Goal: Information Seeking & Learning: Learn about a topic

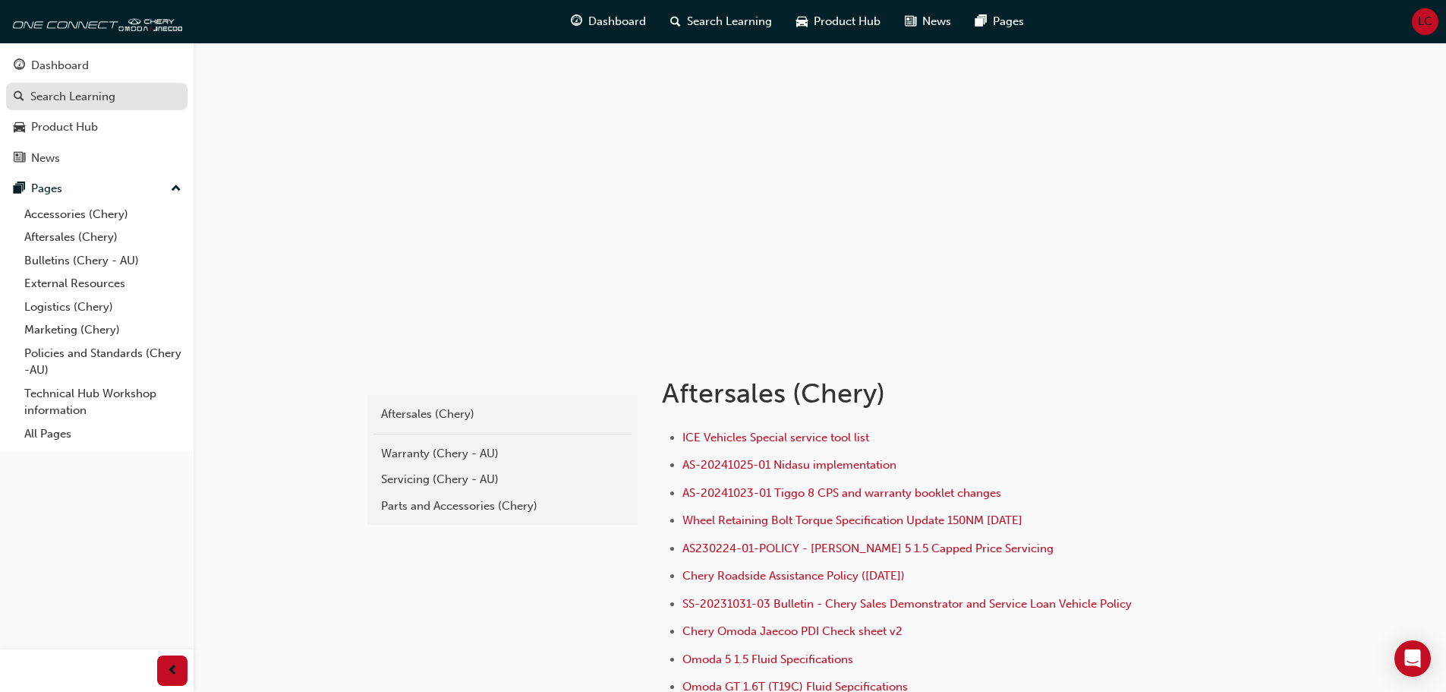
click at [46, 85] on link "Search Learning" at bounding box center [96, 97] width 181 height 28
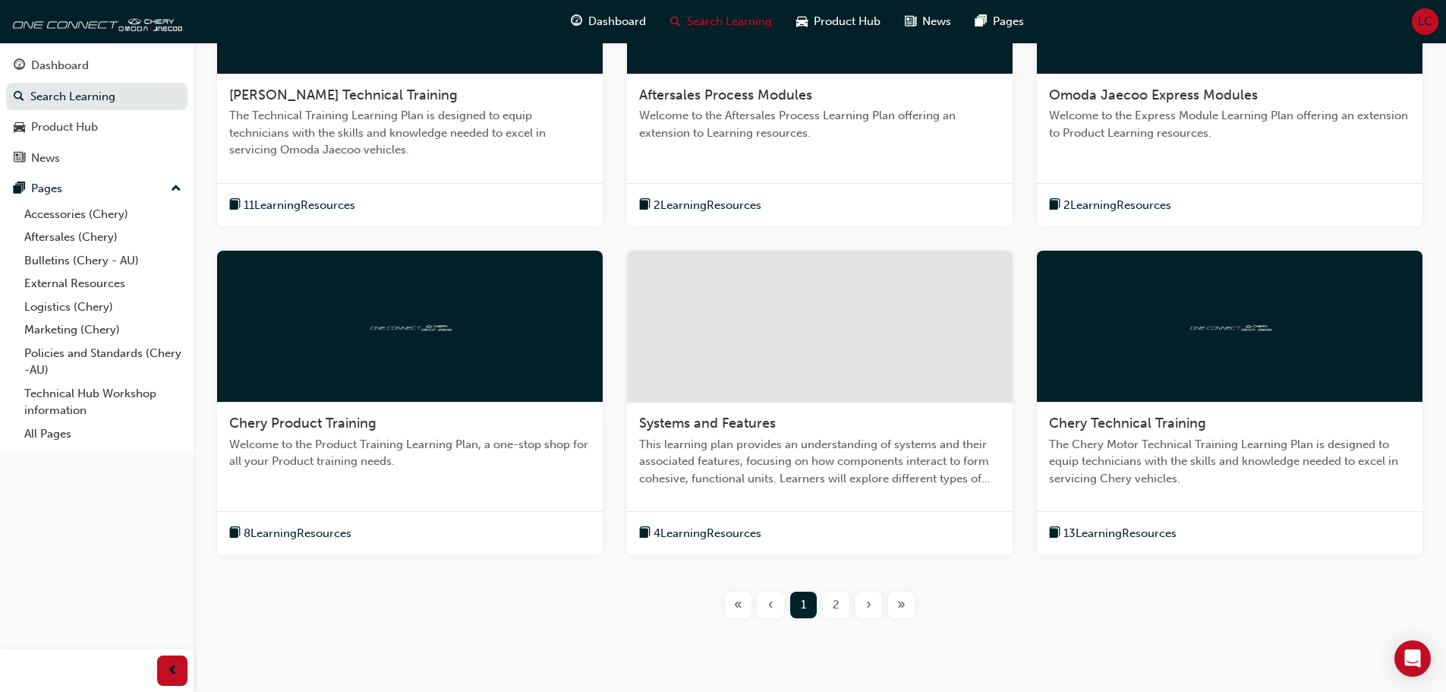
scroll to position [456, 0]
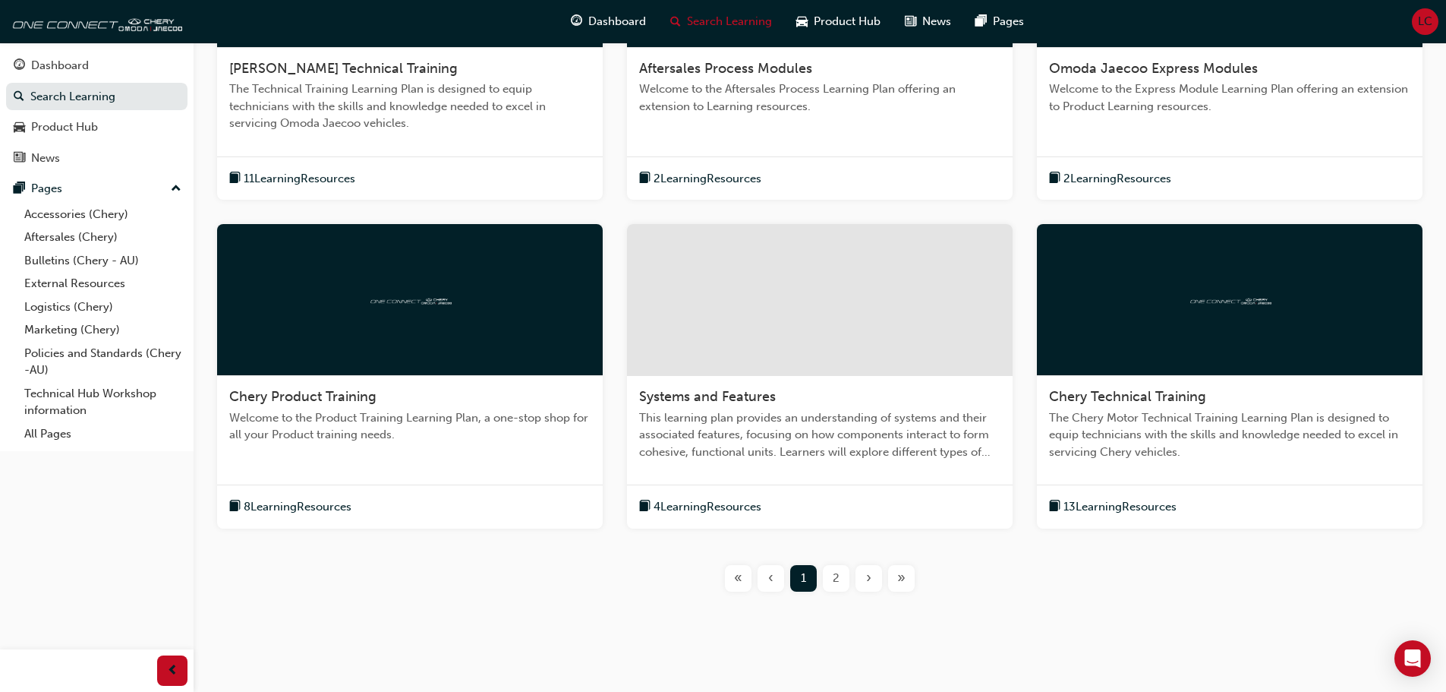
click at [779, 433] on span "This learning plan provides an understanding of systems and their associated fe…" at bounding box center [819, 435] width 361 height 52
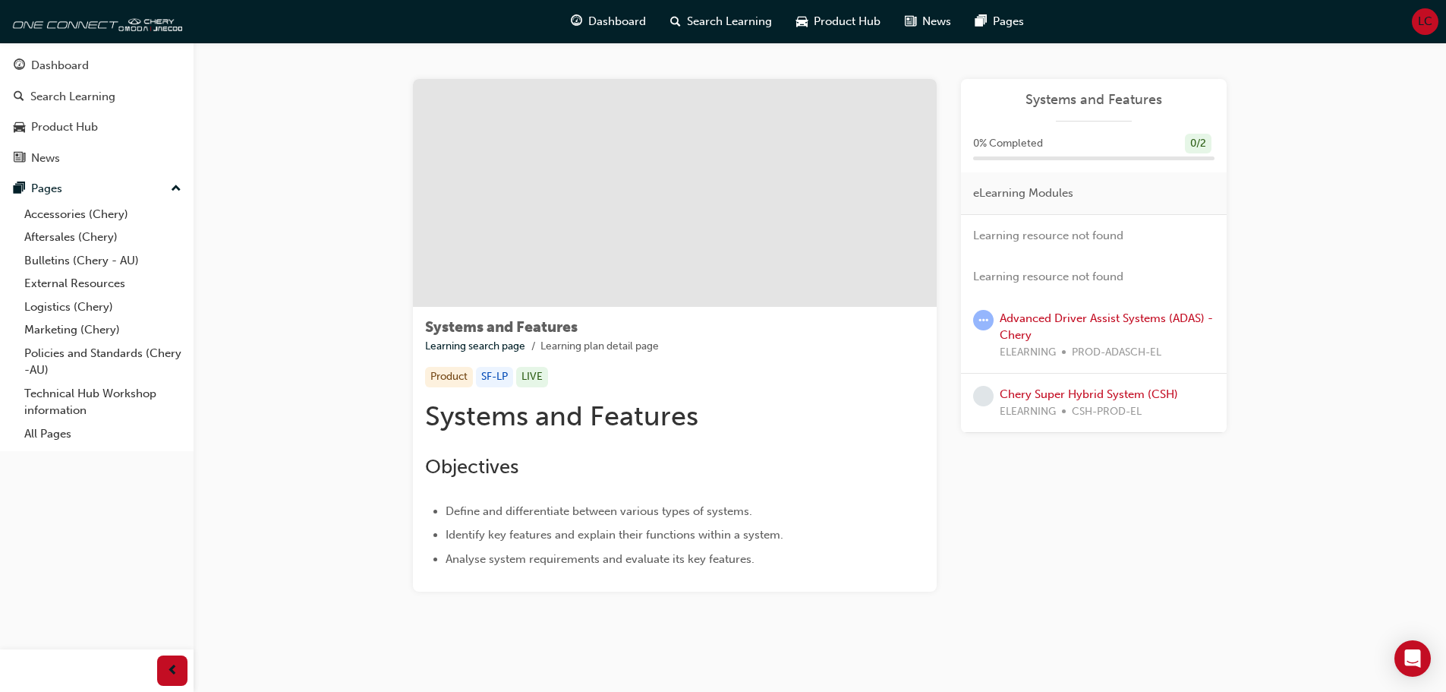
scroll to position [71, 0]
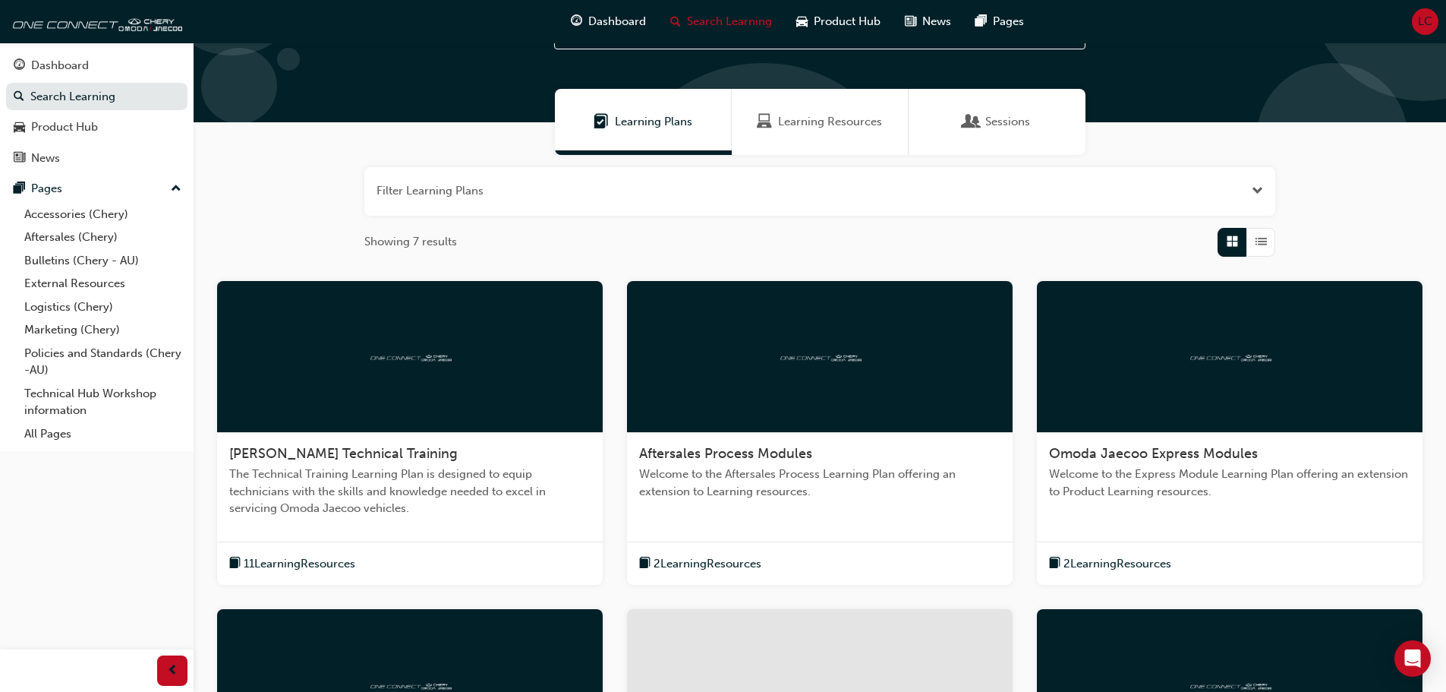
click at [386, 411] on div at bounding box center [410, 357] width 386 height 152
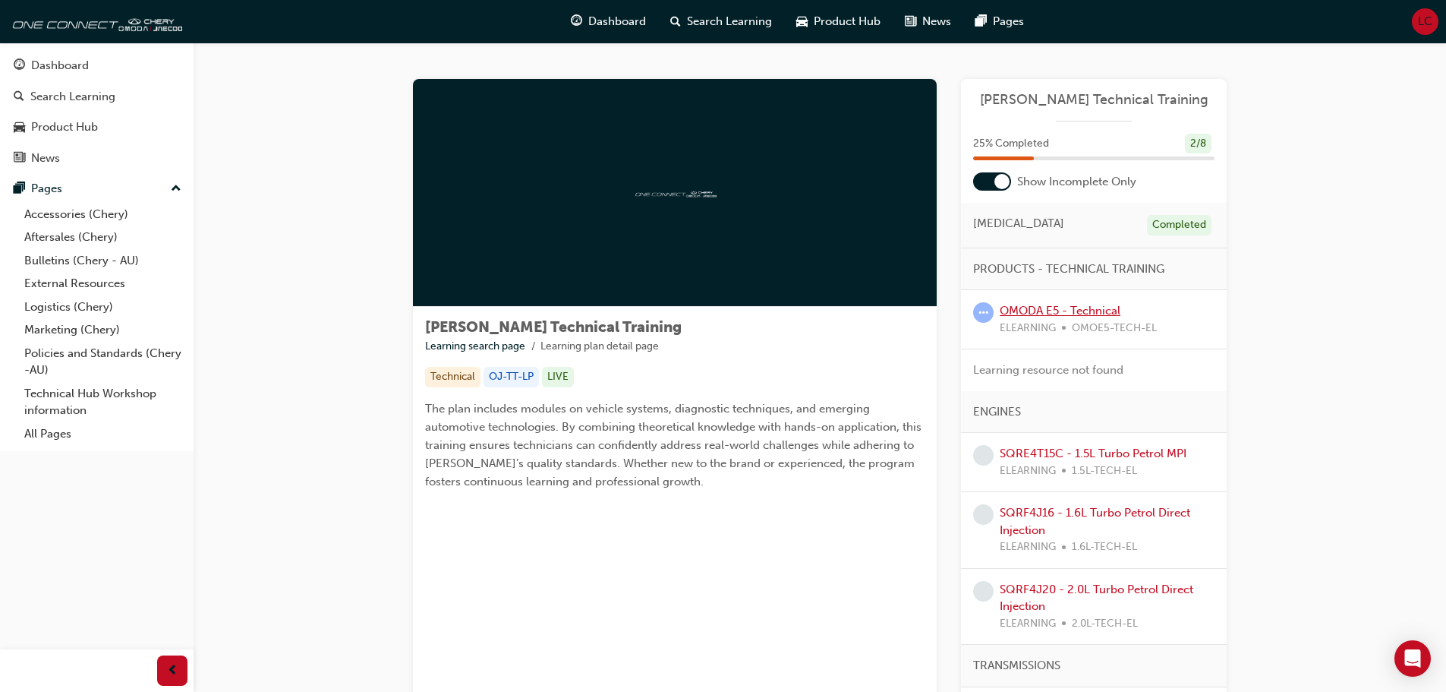
click at [1036, 307] on link "OMODA E5 - Technical" at bounding box center [1060, 311] width 121 height 14
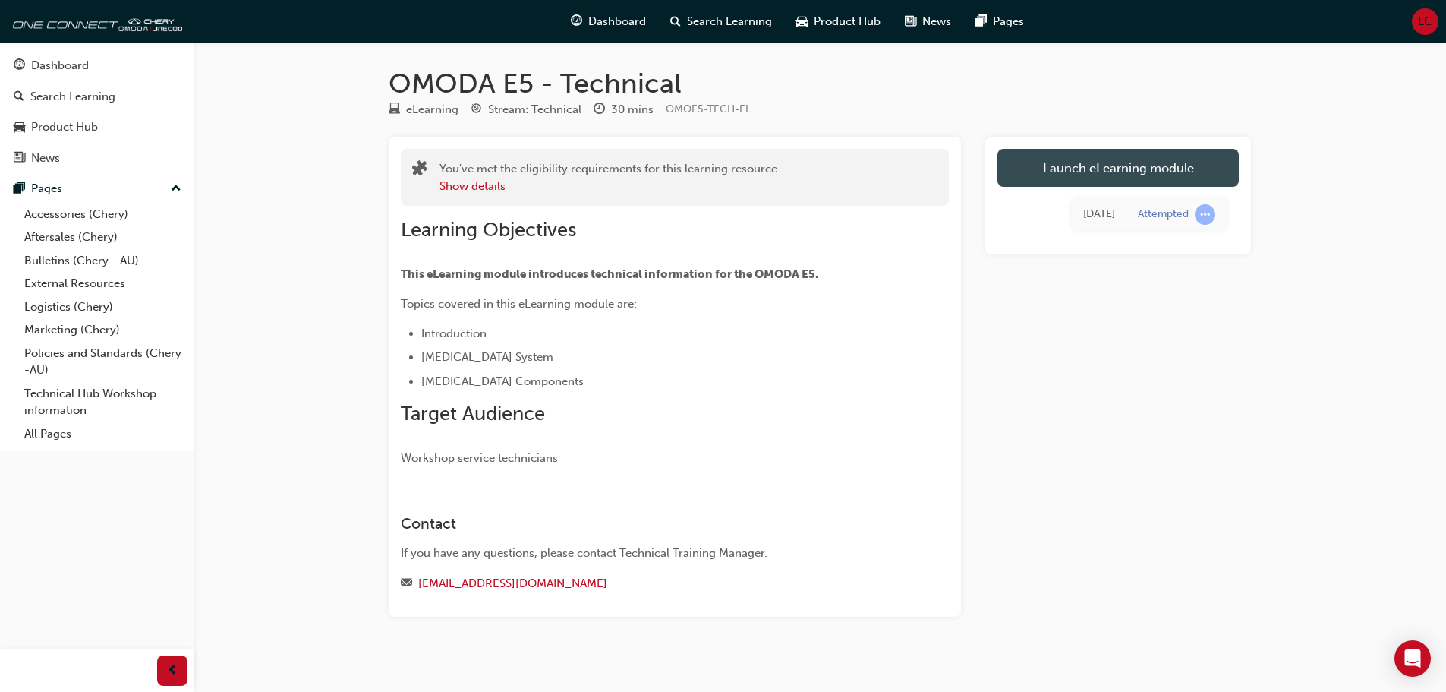
click at [1079, 164] on link "Launch eLearning module" at bounding box center [1118, 168] width 241 height 38
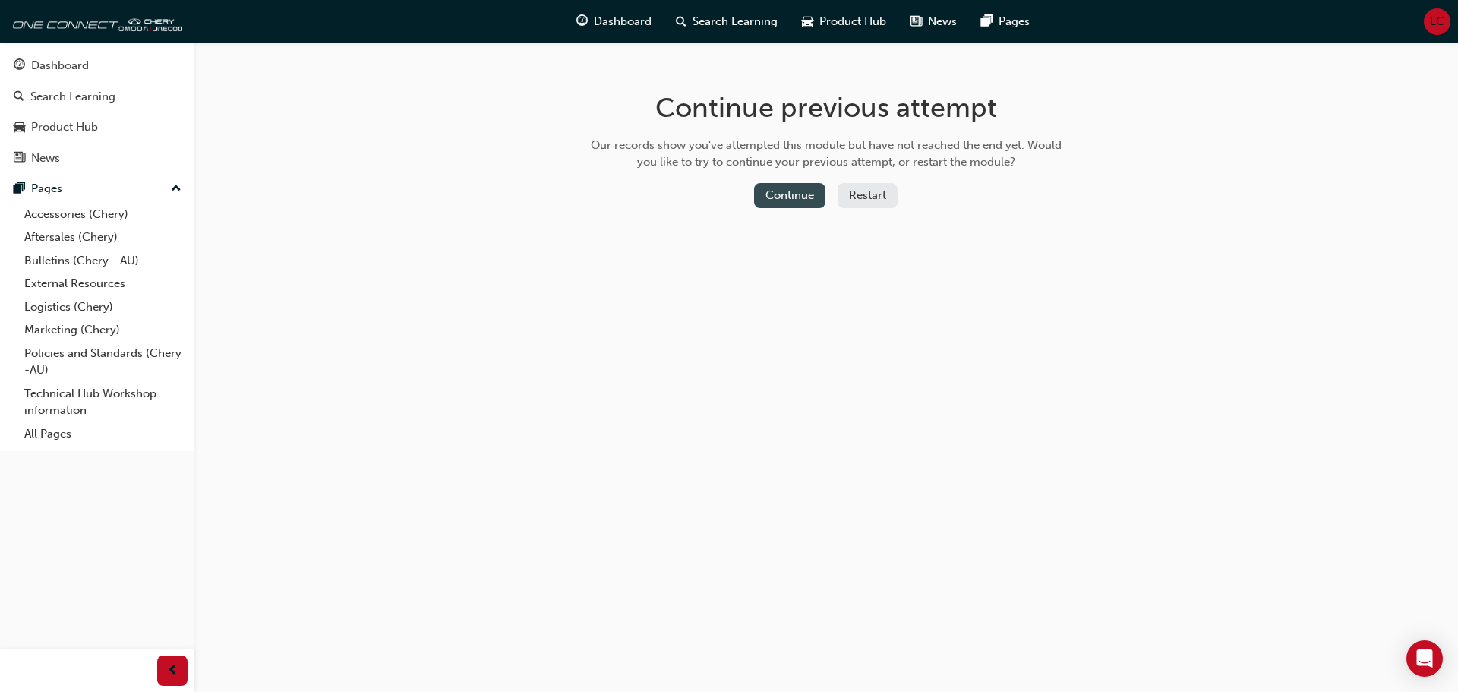
click at [761, 194] on button "Continue" at bounding box center [789, 195] width 71 height 25
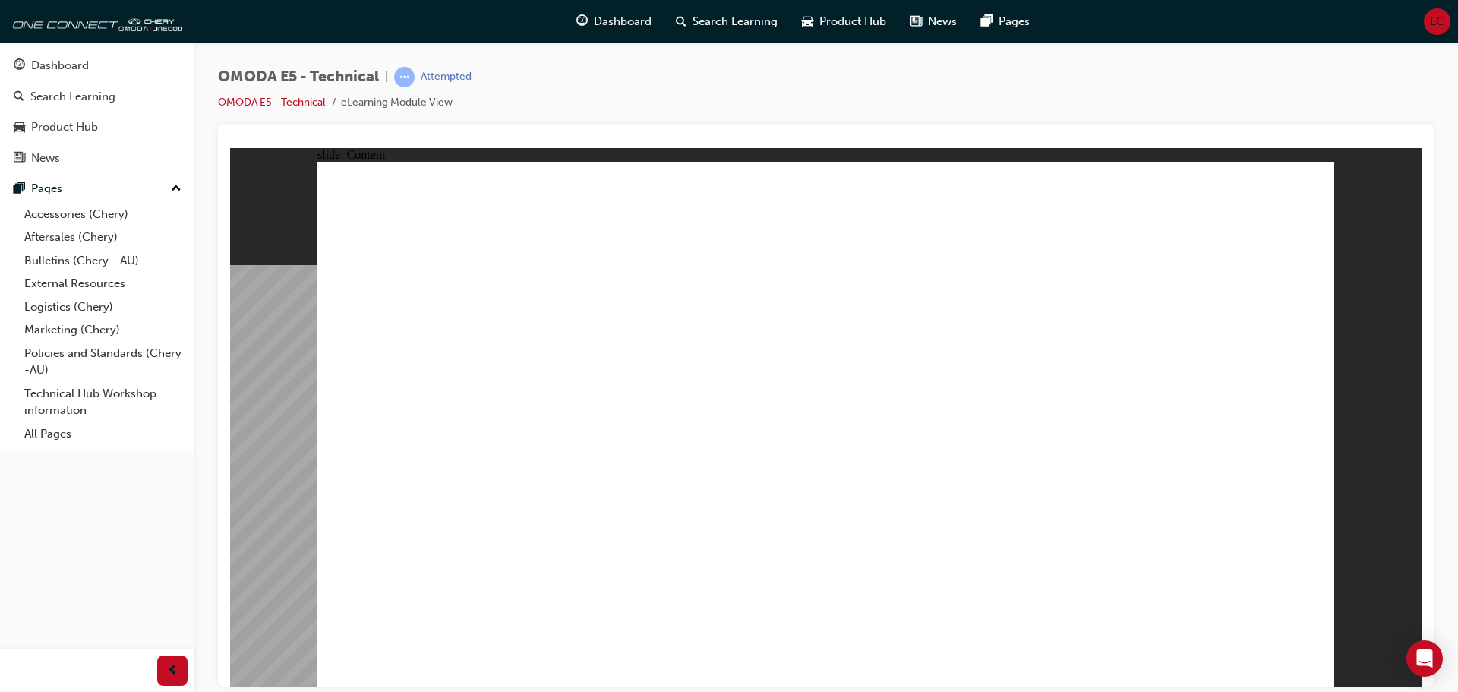
drag, startPoint x: 1199, startPoint y: 188, endPoint x: 1184, endPoint y: 179, distance: 17.1
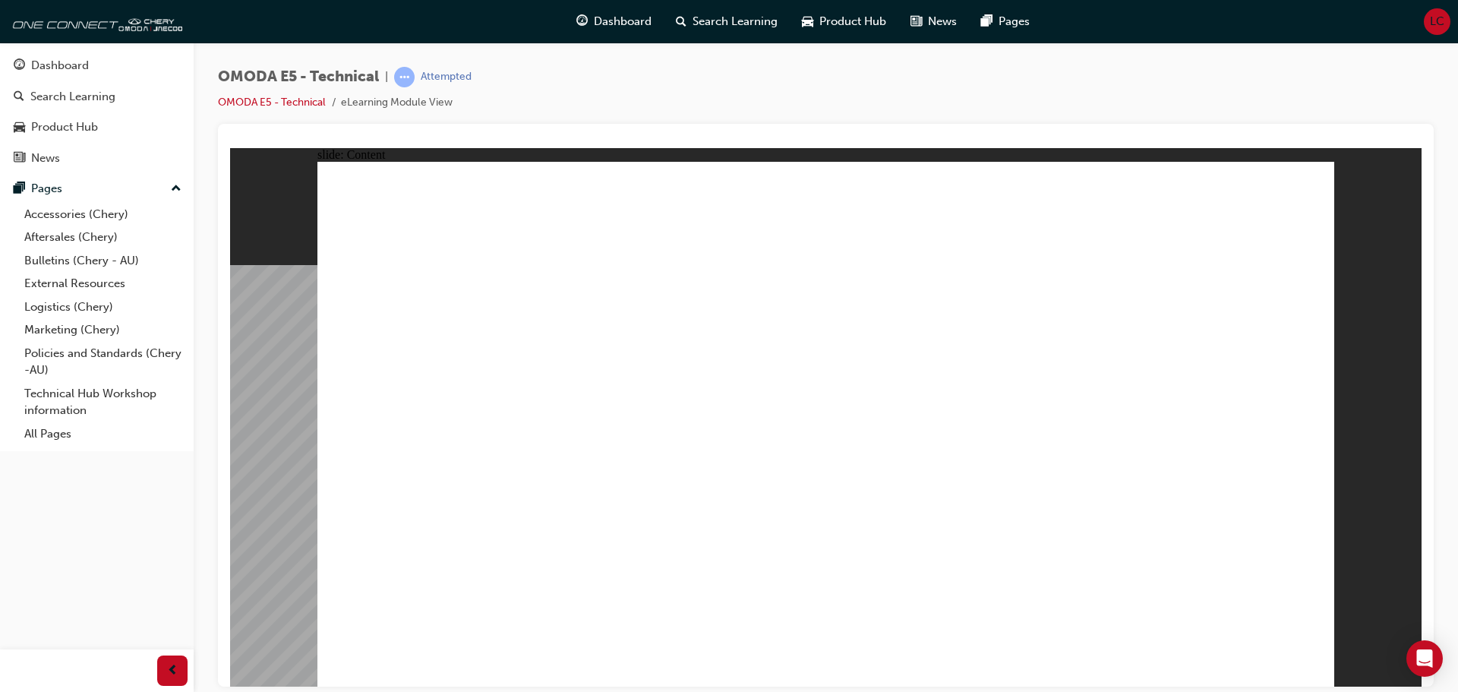
drag, startPoint x: 1362, startPoint y: 251, endPoint x: 1312, endPoint y: 240, distance: 51.2
click at [1364, 251] on div "slide: Content [II]: Water channel air tightness test Inspection principles: Th…" at bounding box center [825, 416] width 1191 height 538
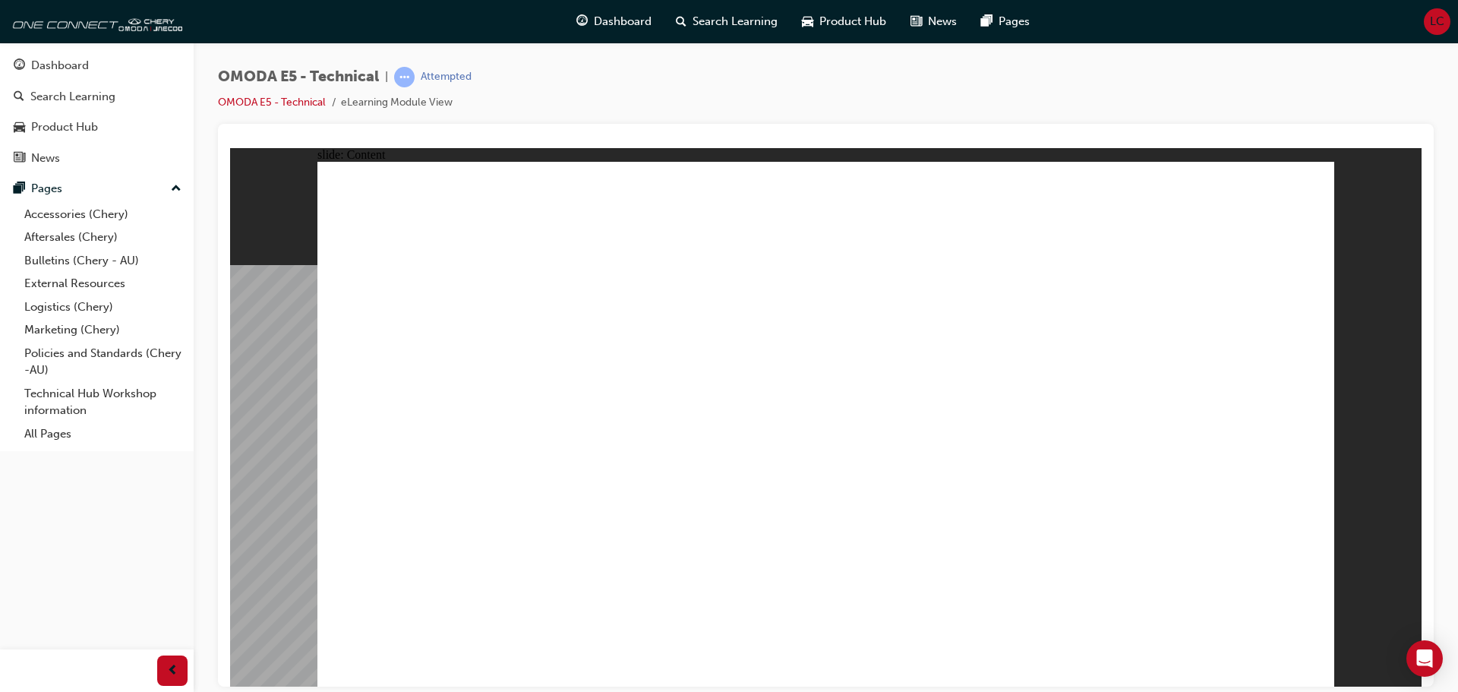
drag, startPoint x: 1327, startPoint y: 670, endPoint x: 1307, endPoint y: 670, distance: 20.5
